Goal: Information Seeking & Learning: Learn about a topic

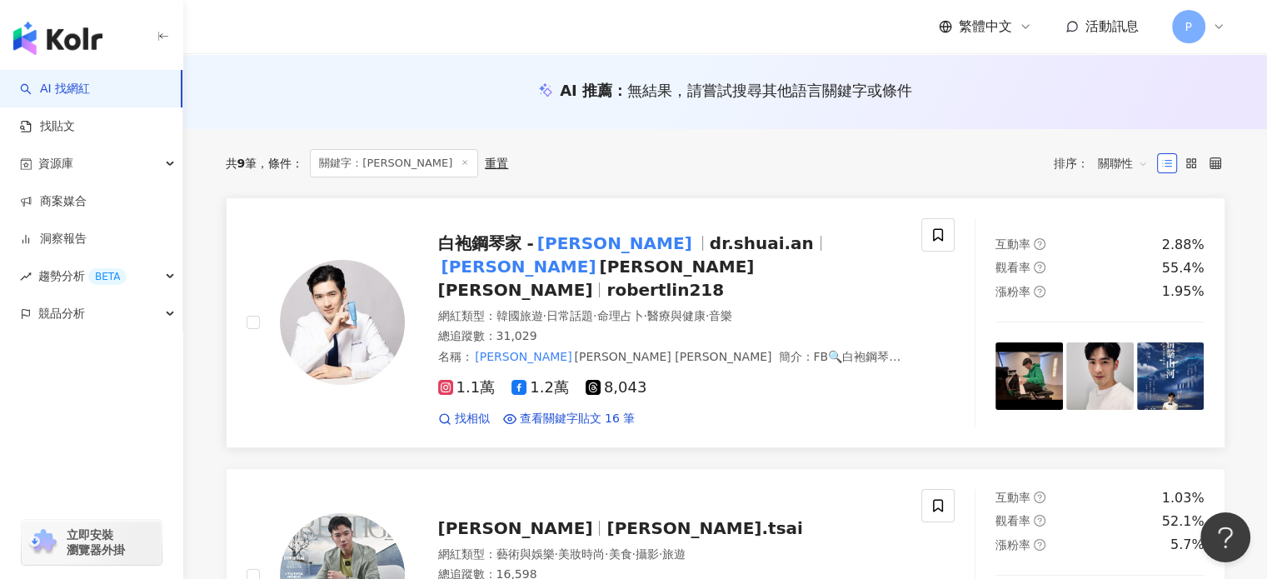
click at [701, 279] on div "白袍鋼琴家 - 林品安 dr.shuai.an 林品安 Robert Lin robertlin218 網紅類型 ： 韓國旅遊 · 日常話題 · 命理占卜 ·…" at bounding box center [653, 322] width 497 height 209
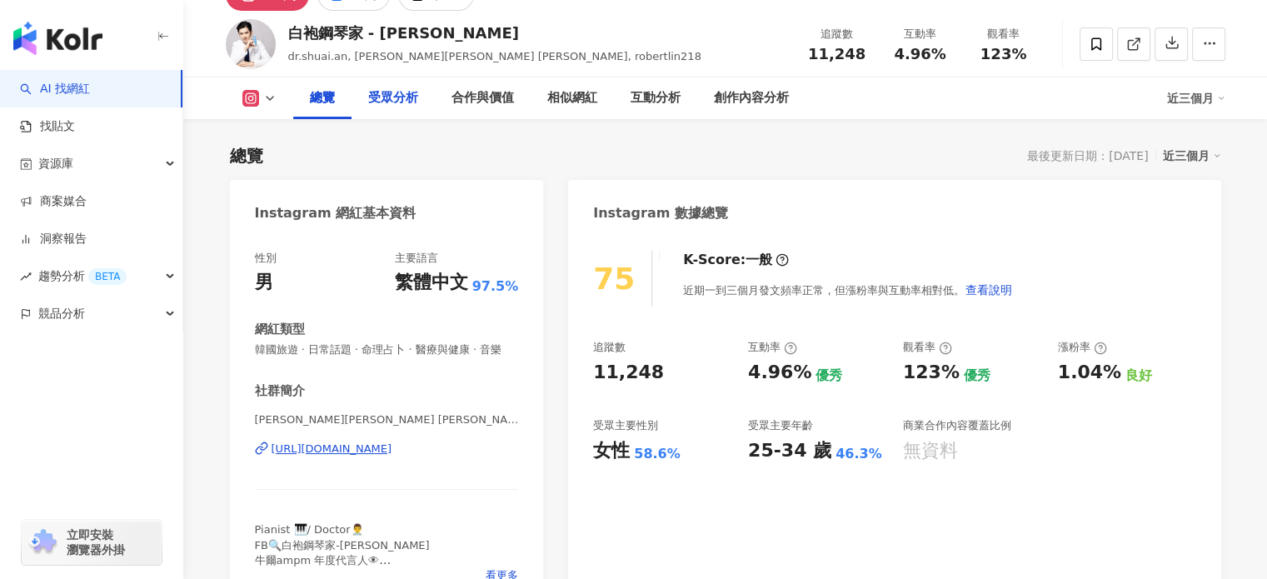
click at [397, 115] on div "受眾分析" at bounding box center [393, 98] width 83 height 42
click at [399, 103] on div "受眾分析" at bounding box center [393, 98] width 50 height 20
click at [486, 106] on div "合作與價值" at bounding box center [483, 98] width 96 height 42
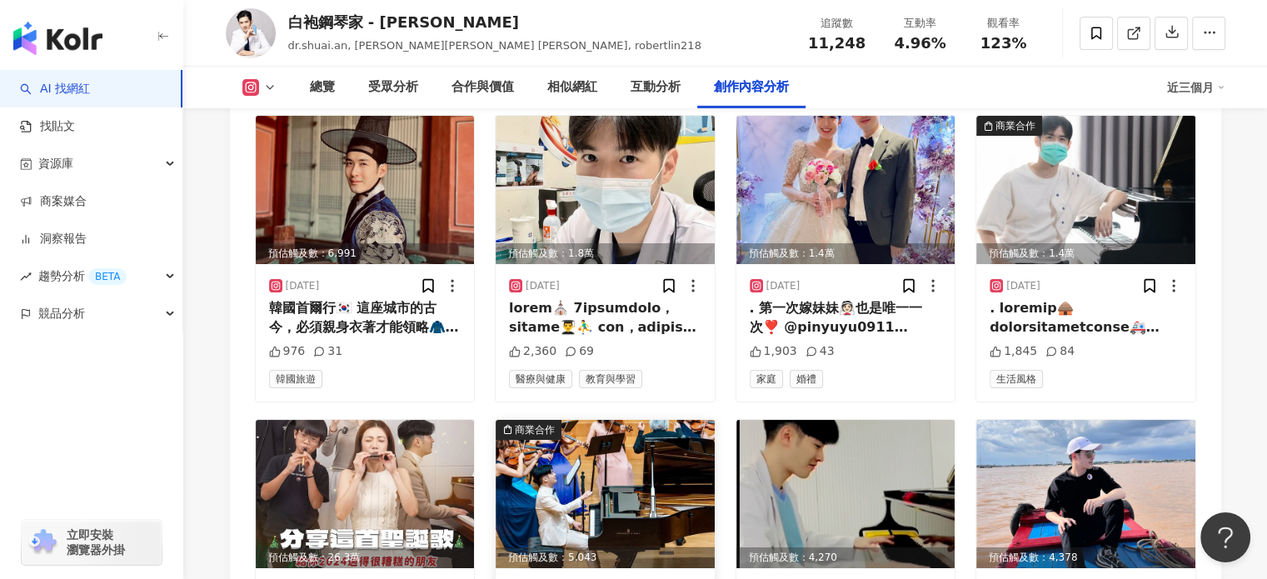
scroll to position [5686, 0]
